Goal: Information Seeking & Learning: Learn about a topic

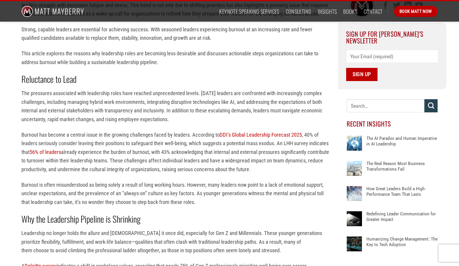
scroll to position [201, 0]
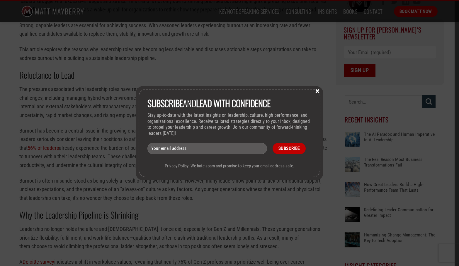
click at [317, 88] on button "×" at bounding box center [317, 90] width 9 height 5
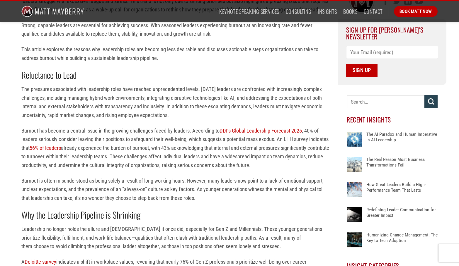
click at [256, 102] on p "The pressures associated with leadership roles have reached unprecedented level…" at bounding box center [175, 102] width 308 height 35
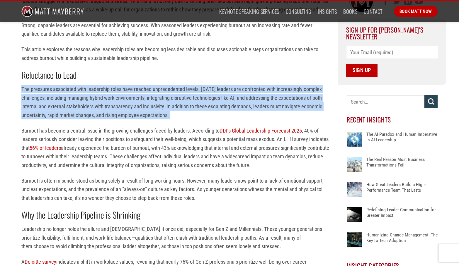
click at [256, 102] on p "The pressures associated with leadership roles have reached unprecedented level…" at bounding box center [175, 102] width 308 height 35
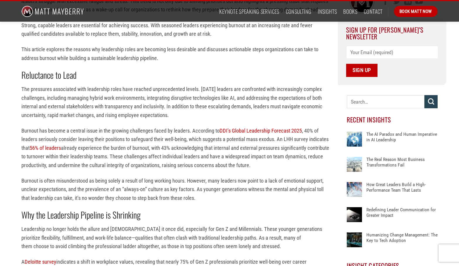
click at [145, 164] on p "Burnout has become a central issue in the growing challenges faced by leaders. …" at bounding box center [175, 148] width 308 height 43
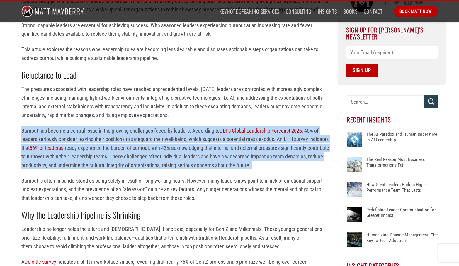
click at [145, 164] on p "Burnout has become a central issue in the growing challenges faced by leaders. …" at bounding box center [175, 148] width 308 height 43
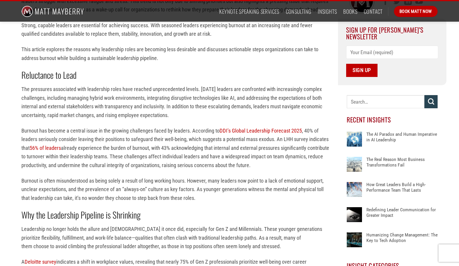
click at [154, 201] on p "Burnout is often misunderstood as being solely a result of long working hours. …" at bounding box center [175, 190] width 308 height 26
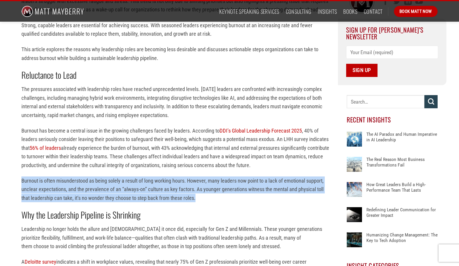
click at [150, 154] on p "Burnout has become a central issue in the growing challenges faced by leaders. …" at bounding box center [175, 148] width 308 height 43
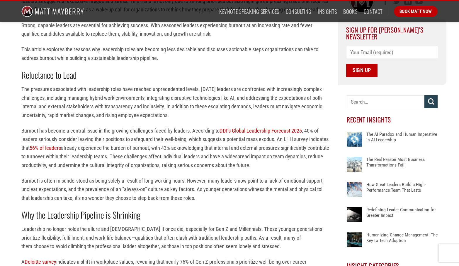
click at [150, 154] on p "Burnout has become a central issue in the growing challenges faced by leaders. …" at bounding box center [175, 148] width 308 height 43
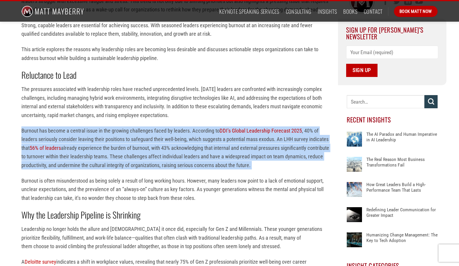
click at [150, 154] on p "Burnout has become a central issue in the growing challenges faced by leaders. …" at bounding box center [175, 148] width 308 height 43
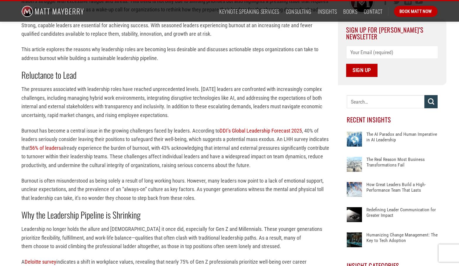
click at [151, 190] on p "Burnout is often misunderstood as being solely a result of long working hours. …" at bounding box center [175, 190] width 308 height 26
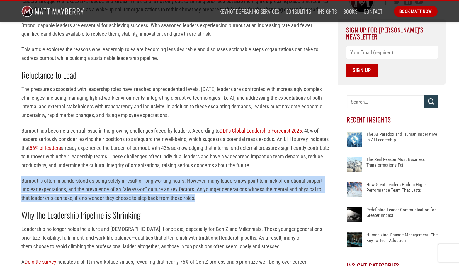
click at [151, 190] on p "Burnout is often misunderstood as being solely a result of long working hours. …" at bounding box center [175, 190] width 308 height 26
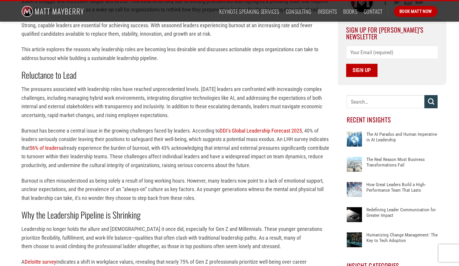
click at [148, 160] on p "Burnout has become a central issue in the growing challenges faced by leaders. …" at bounding box center [175, 148] width 308 height 43
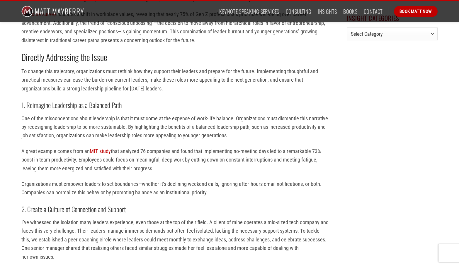
scroll to position [449, 0]
click at [148, 160] on p "A great example comes from an MIT study that analyzed 76 companies and found th…" at bounding box center [175, 160] width 308 height 26
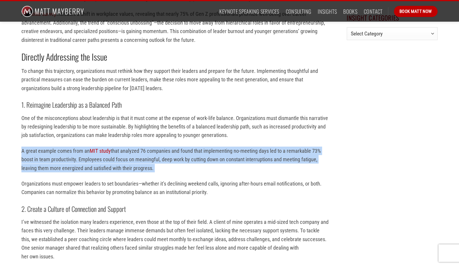
click at [148, 160] on p "A great example comes from an MIT study that analyzed 76 companies and found th…" at bounding box center [175, 160] width 308 height 26
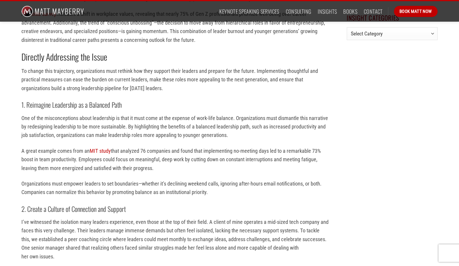
click at [144, 129] on p "One of the misconceptions about leadership is that it must come at the expense …" at bounding box center [175, 127] width 308 height 26
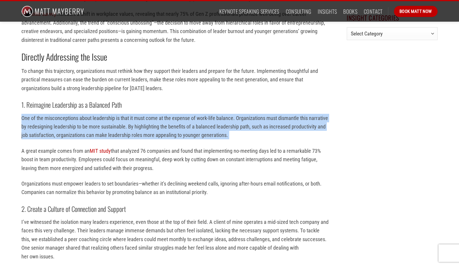
click at [144, 129] on p "One of the misconceptions about leadership is that it must come at the expense …" at bounding box center [175, 127] width 308 height 26
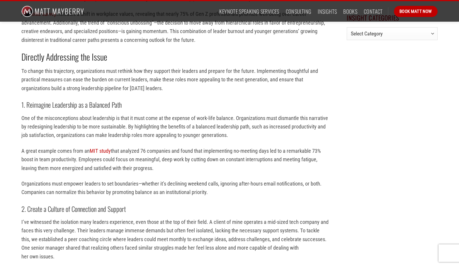
click at [154, 173] on p "A great example comes from an MIT study that analyzed 76 companies and found th…" at bounding box center [175, 160] width 308 height 26
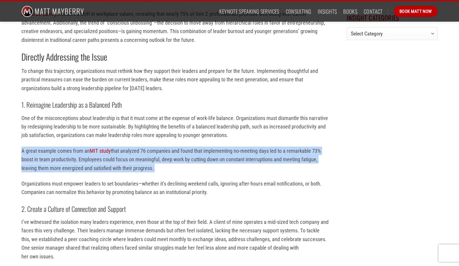
click at [154, 173] on p "A great example comes from an MIT study that analyzed 76 companies and found th…" at bounding box center [175, 160] width 308 height 26
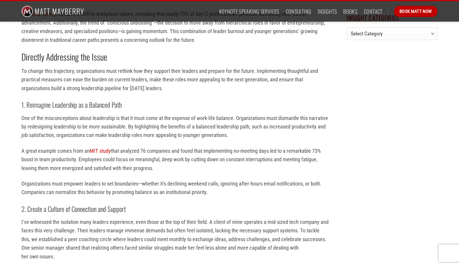
click at [158, 195] on p "Organizations must empower leaders to set boundaries—whether it’s declining wee…" at bounding box center [175, 188] width 308 height 17
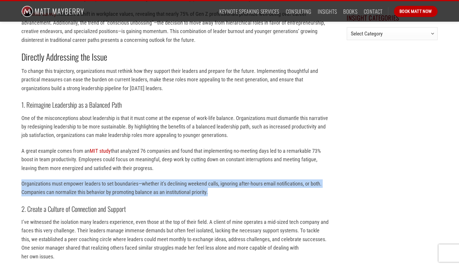
click at [158, 195] on p "Organizations must empower leaders to set boundaries—whether it’s declining wee…" at bounding box center [175, 188] width 308 height 17
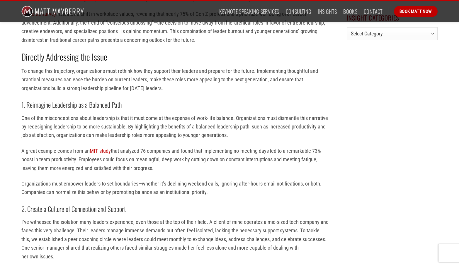
click at [151, 171] on p "A great example comes from an MIT study that analyzed 76 companies and found th…" at bounding box center [175, 160] width 308 height 26
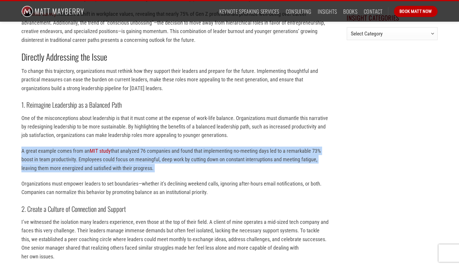
click at [151, 171] on p "A great example comes from an MIT study that analyzed 76 companies and found th…" at bounding box center [175, 160] width 308 height 26
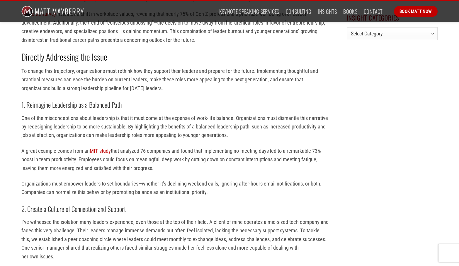
click at [151, 138] on p "One of the misconceptions about leadership is that it must come at the expense …" at bounding box center [175, 127] width 308 height 26
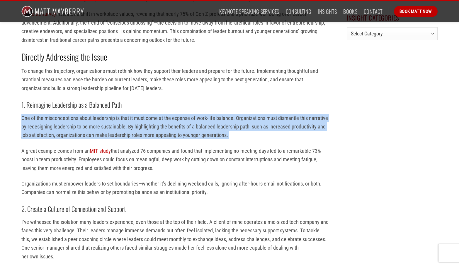
click at [151, 138] on p "One of the misconceptions about leadership is that it must come at the expense …" at bounding box center [175, 127] width 308 height 26
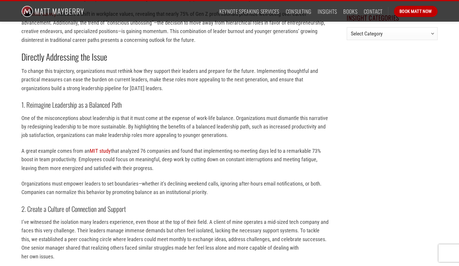
click at [155, 173] on p "A great example comes from an MIT study that analyzed 76 companies and found th…" at bounding box center [175, 160] width 308 height 26
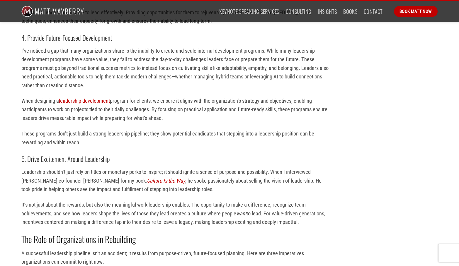
scroll to position [806, 0]
